Goal: Navigation & Orientation: Find specific page/section

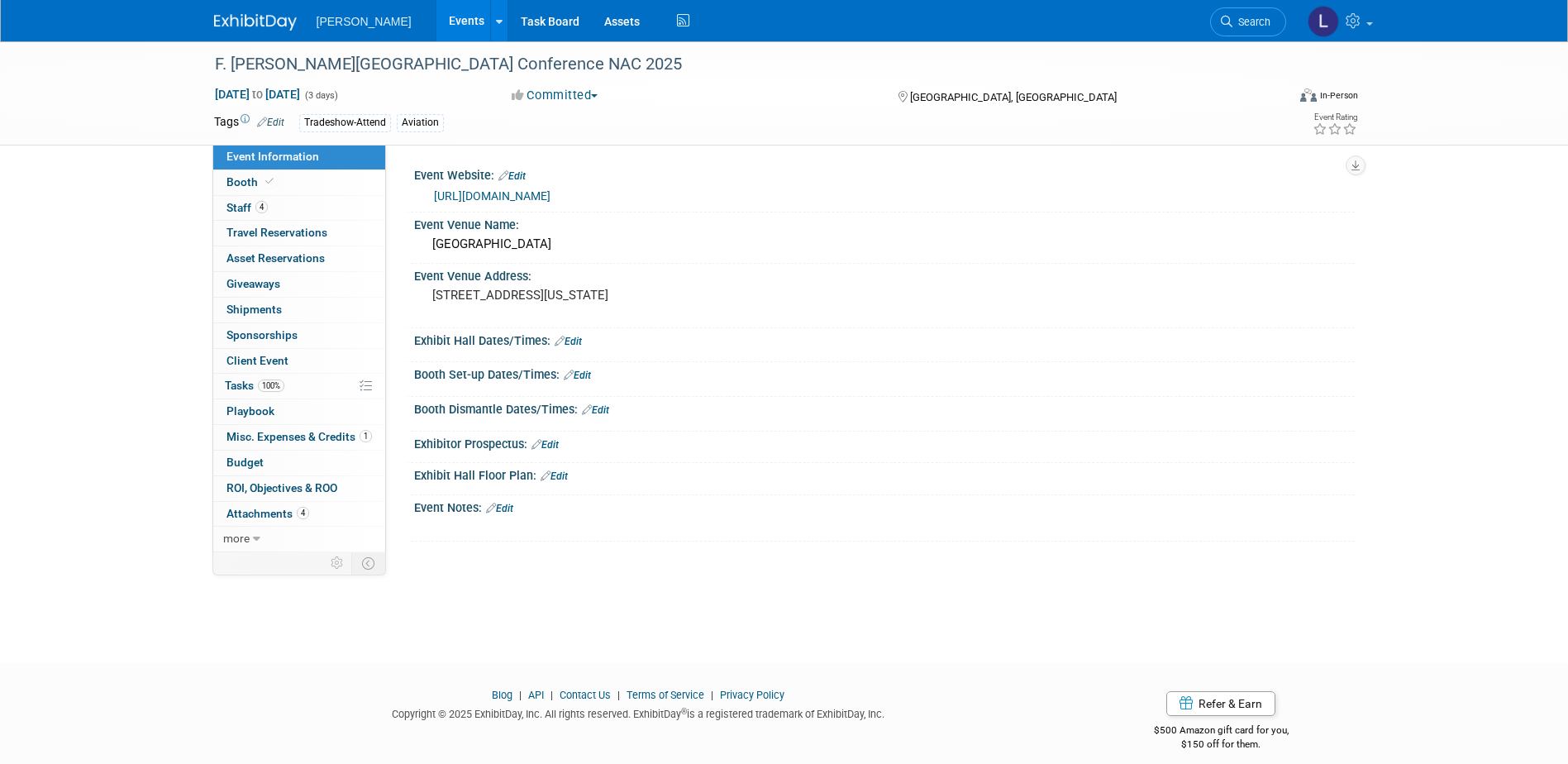
click at [437, 16] on link "Events" at bounding box center [466, 20] width 60 height 41
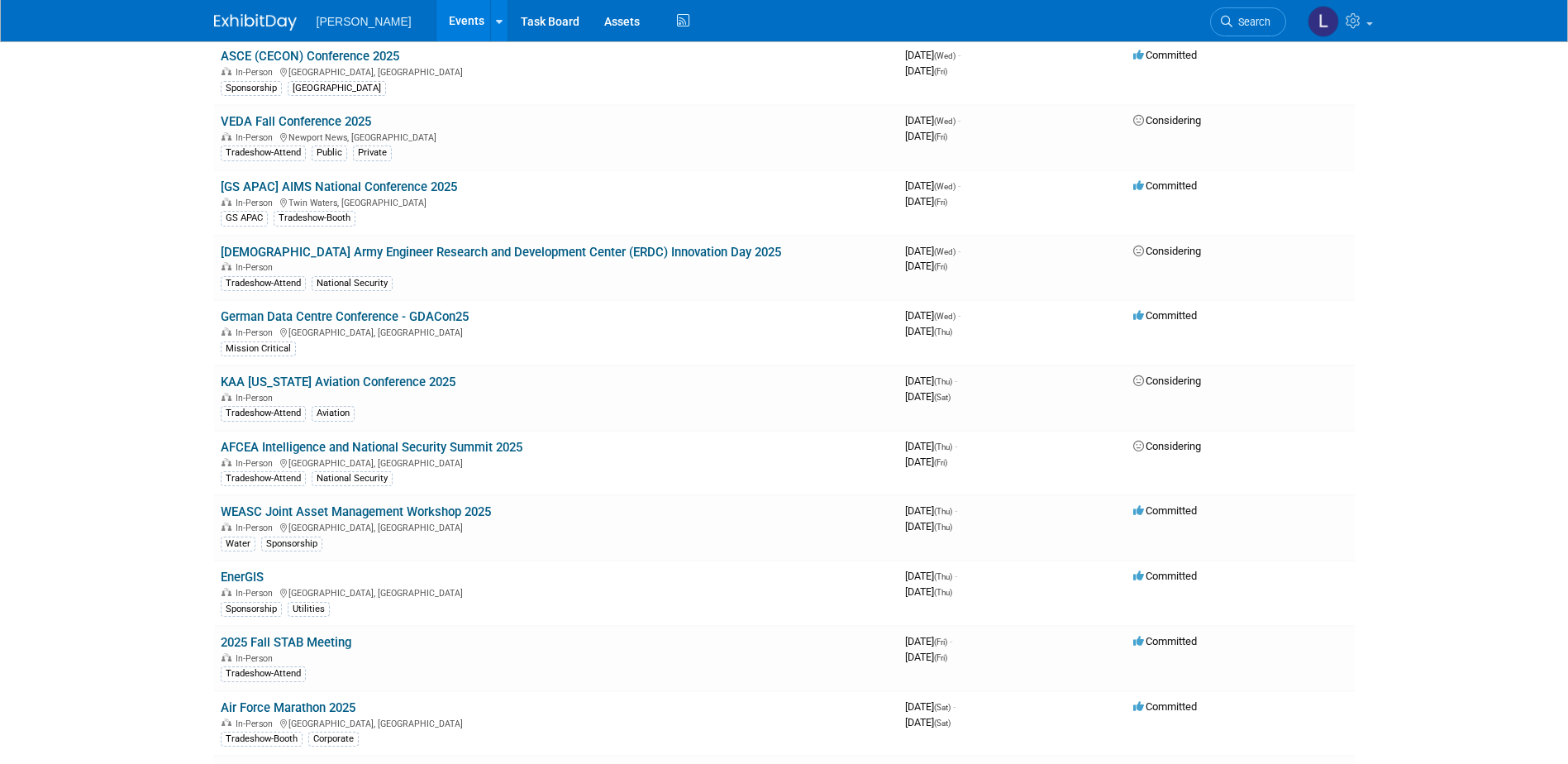
scroll to position [7488, 0]
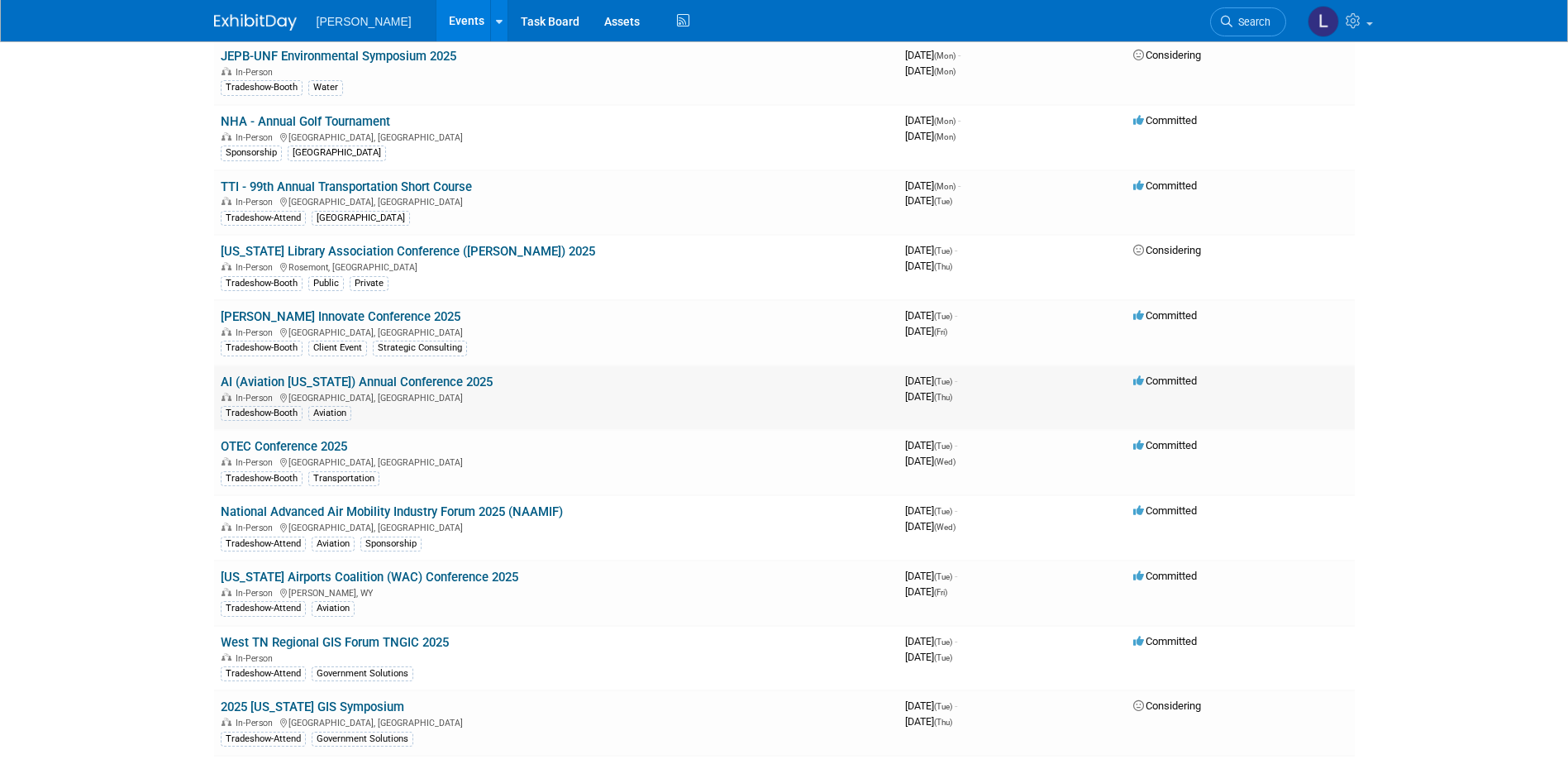
click at [428, 371] on td "AI (Aviation Indiana) Annual Conference 2025 In-Person South Bend, IN Tradeshow…" at bounding box center [556, 397] width 684 height 66
click at [428, 382] on link "AI (Aviation [US_STATE]) Annual Conference 2025" at bounding box center [356, 382] width 272 height 15
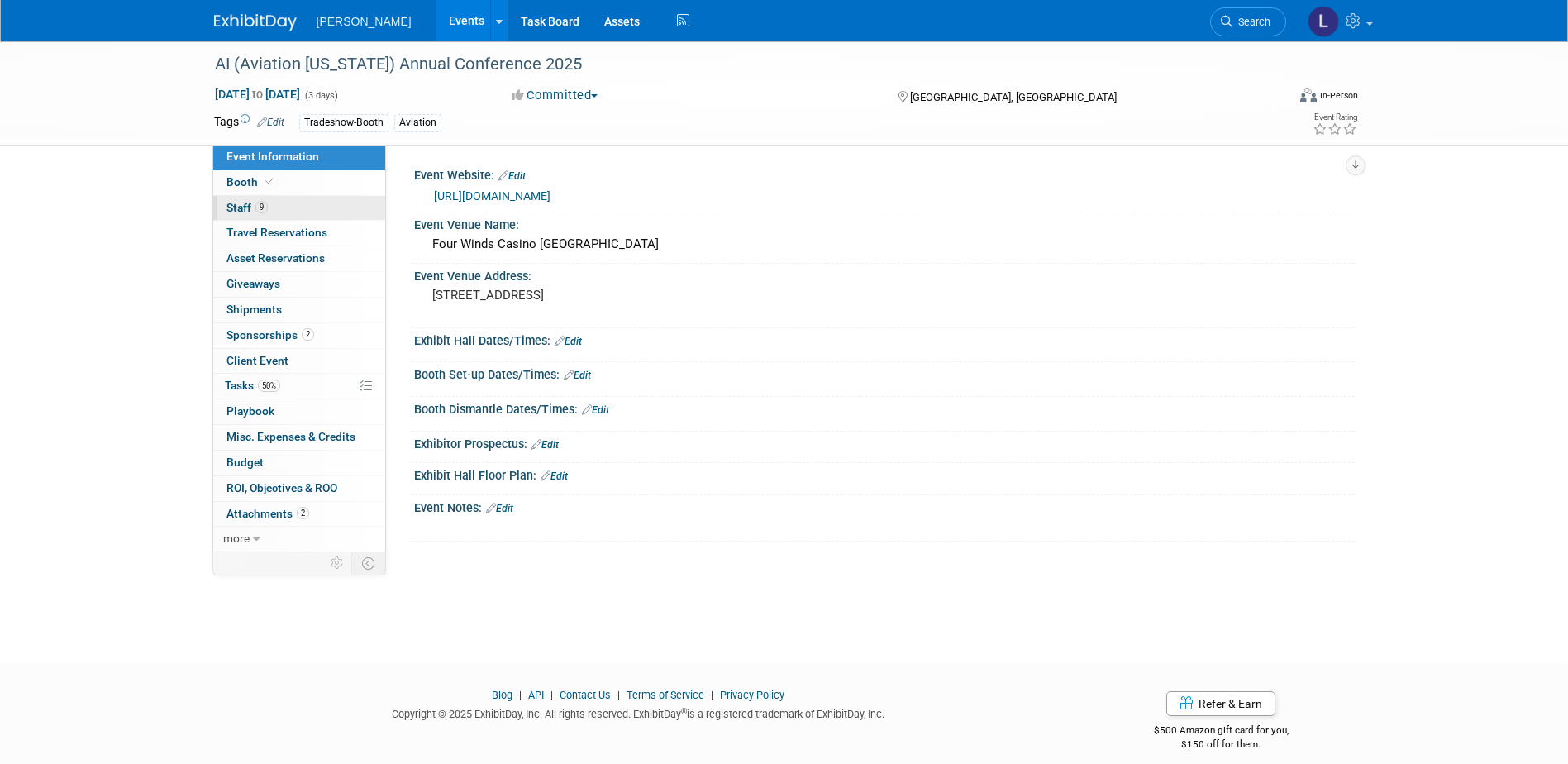
click at [311, 207] on link "9 Staff 9" at bounding box center [299, 208] width 172 height 25
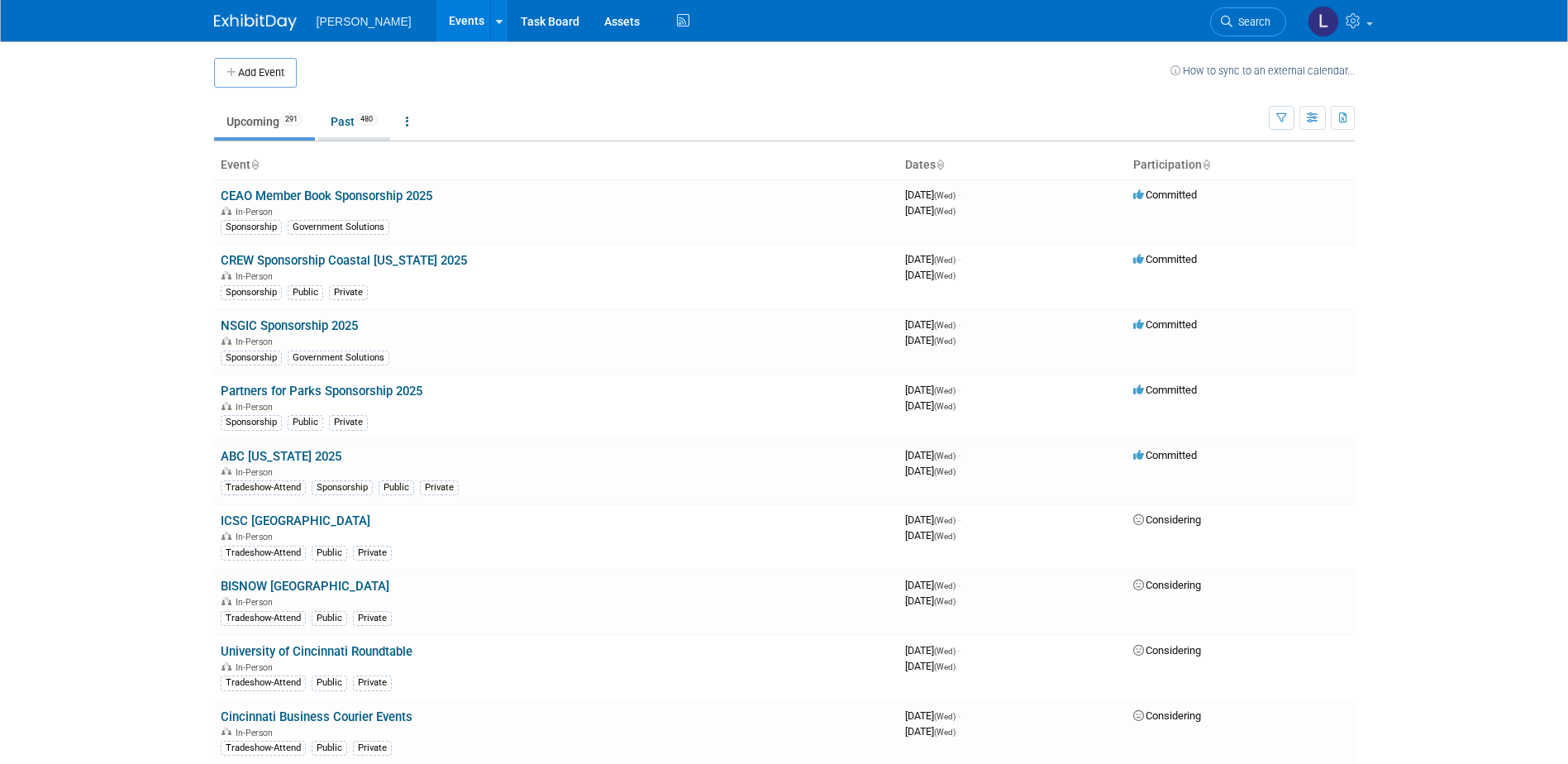
click at [354, 121] on link "Past 480" at bounding box center [354, 122] width 72 height 32
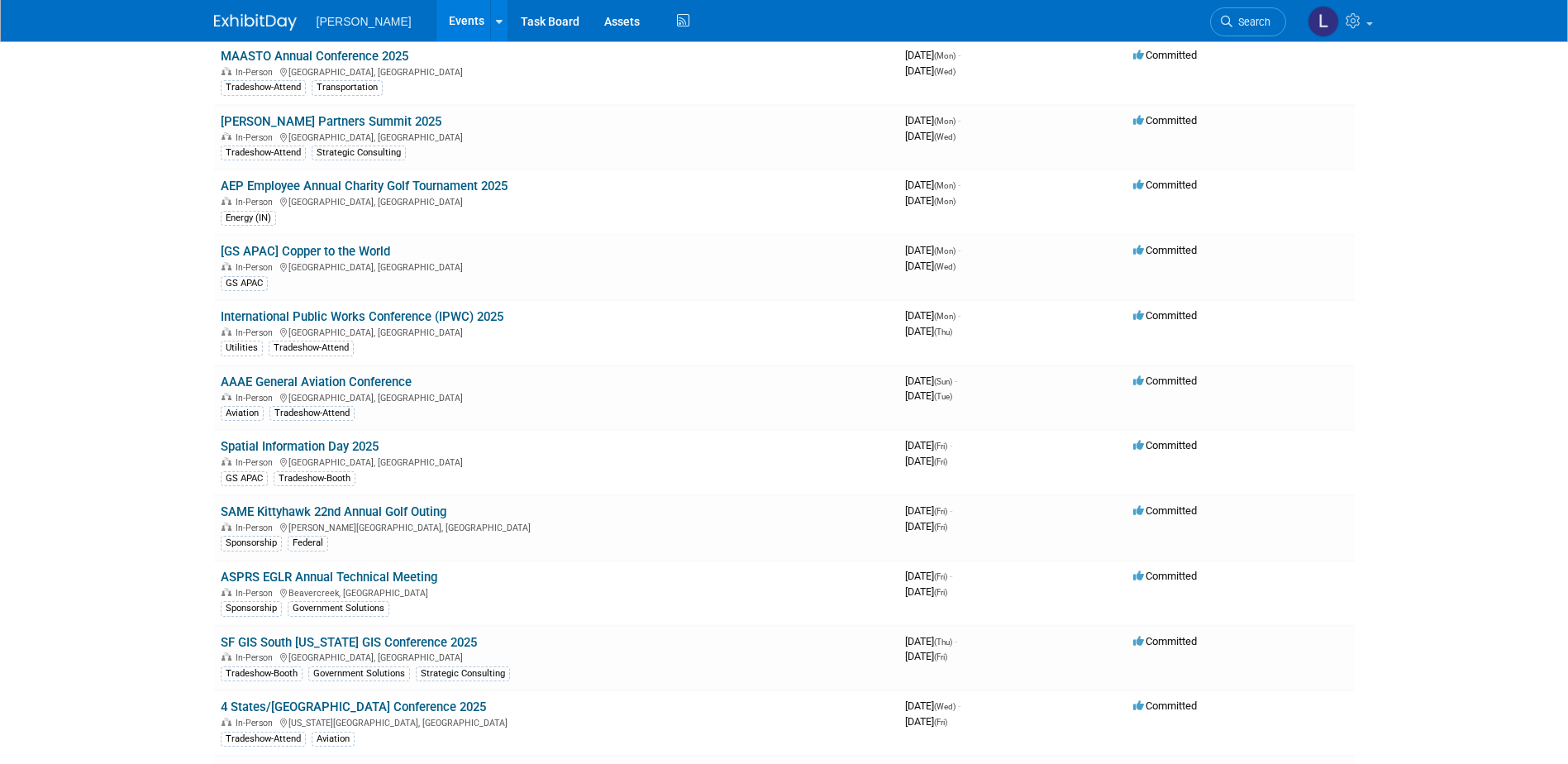
scroll to position [30709, 0]
